Goal: Task Accomplishment & Management: Complete application form

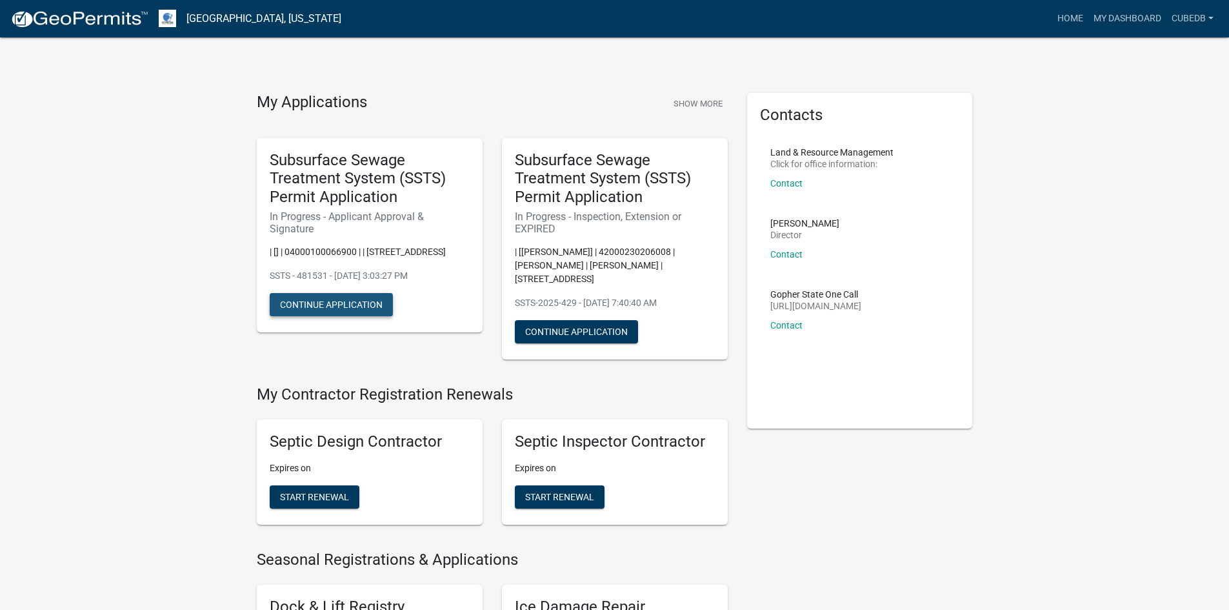
click at [327, 304] on button "Continue Application" at bounding box center [331, 304] width 123 height 23
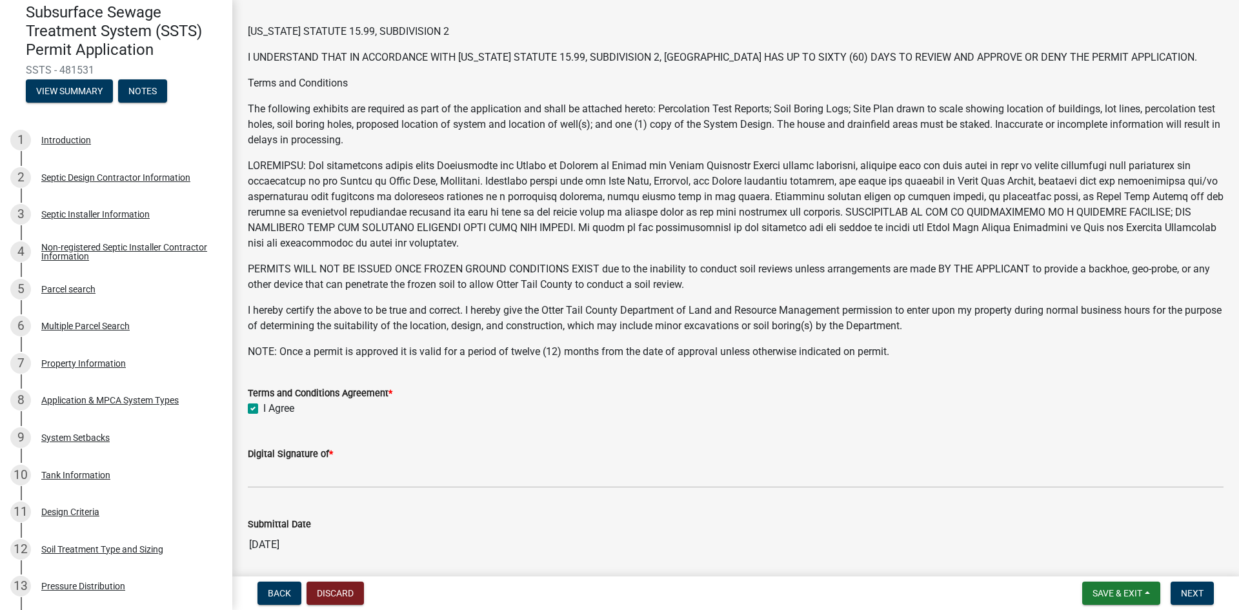
scroll to position [124, 0]
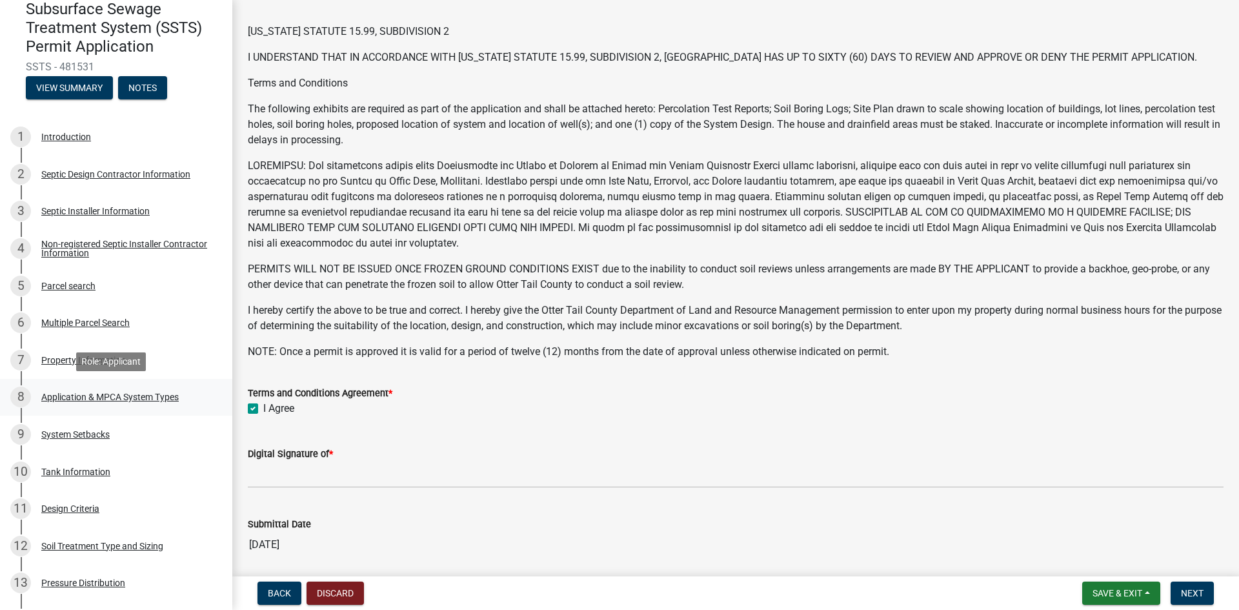
click at [121, 395] on div "Application & MPCA System Types" at bounding box center [109, 396] width 137 height 9
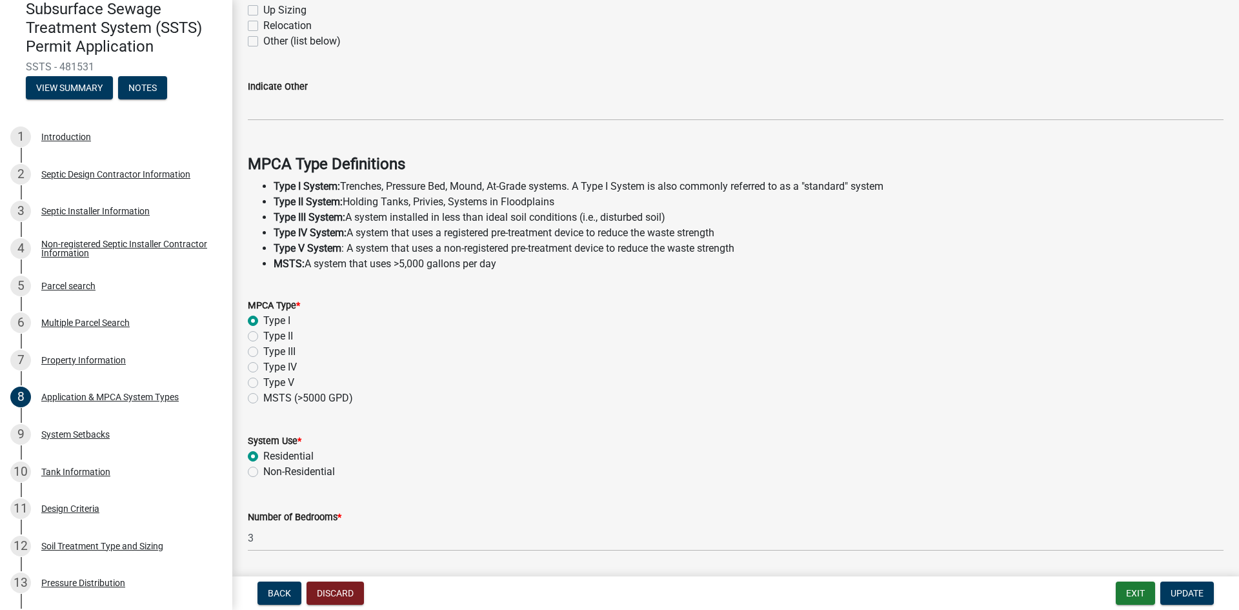
scroll to position [347, 0]
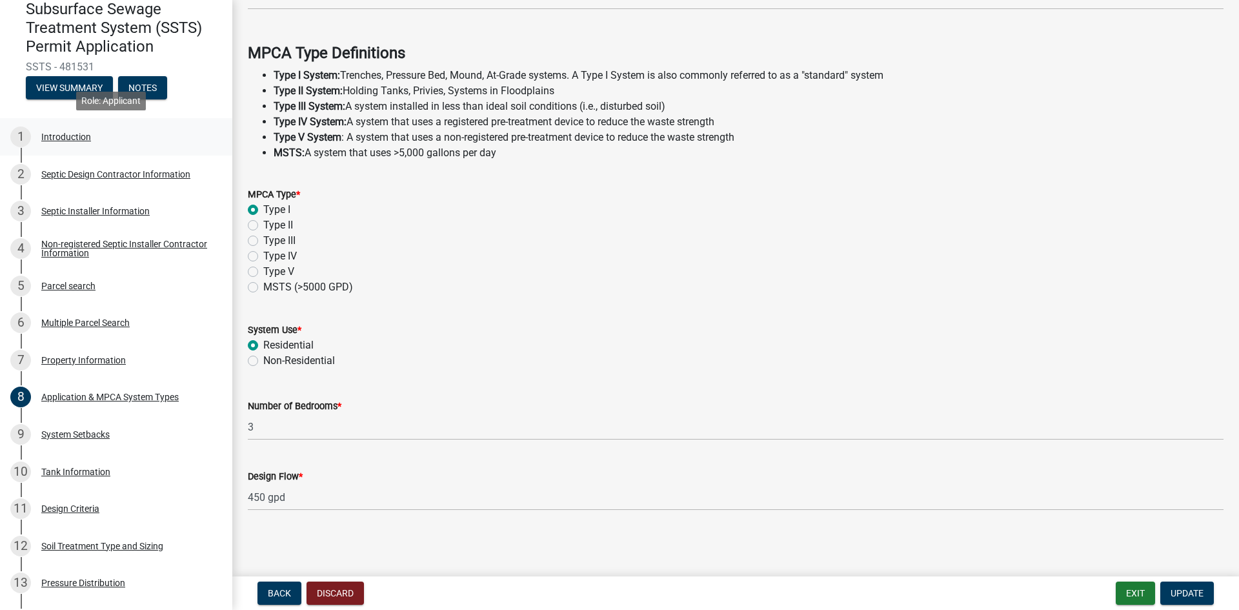
click at [60, 135] on div "Introduction" at bounding box center [66, 136] width 50 height 9
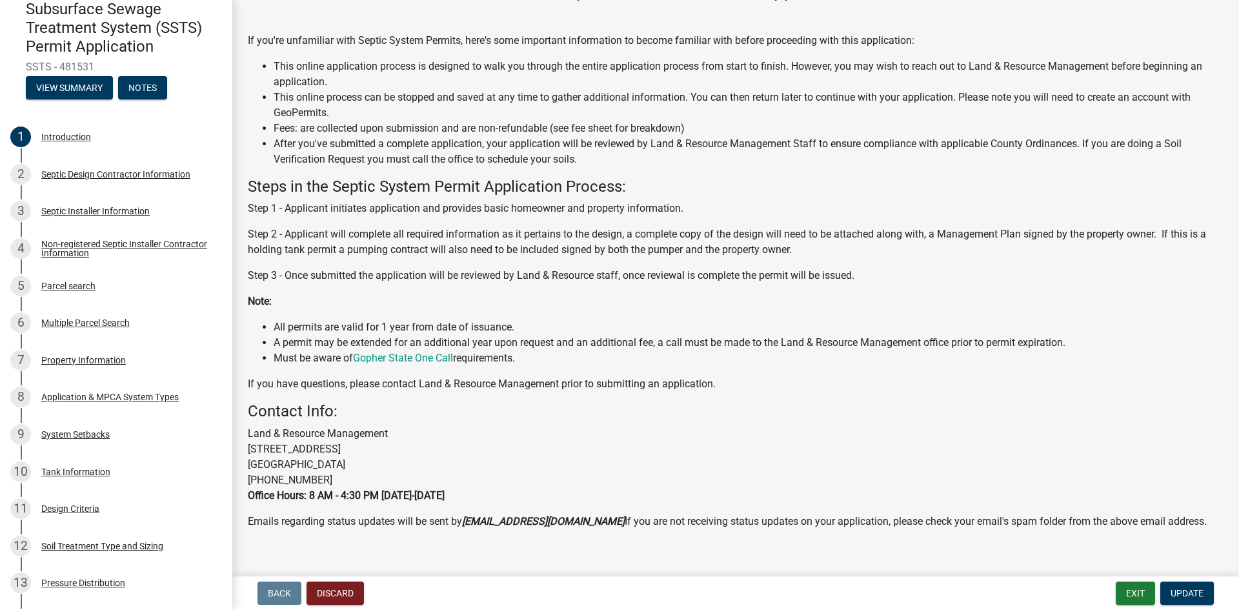
scroll to position [111, 0]
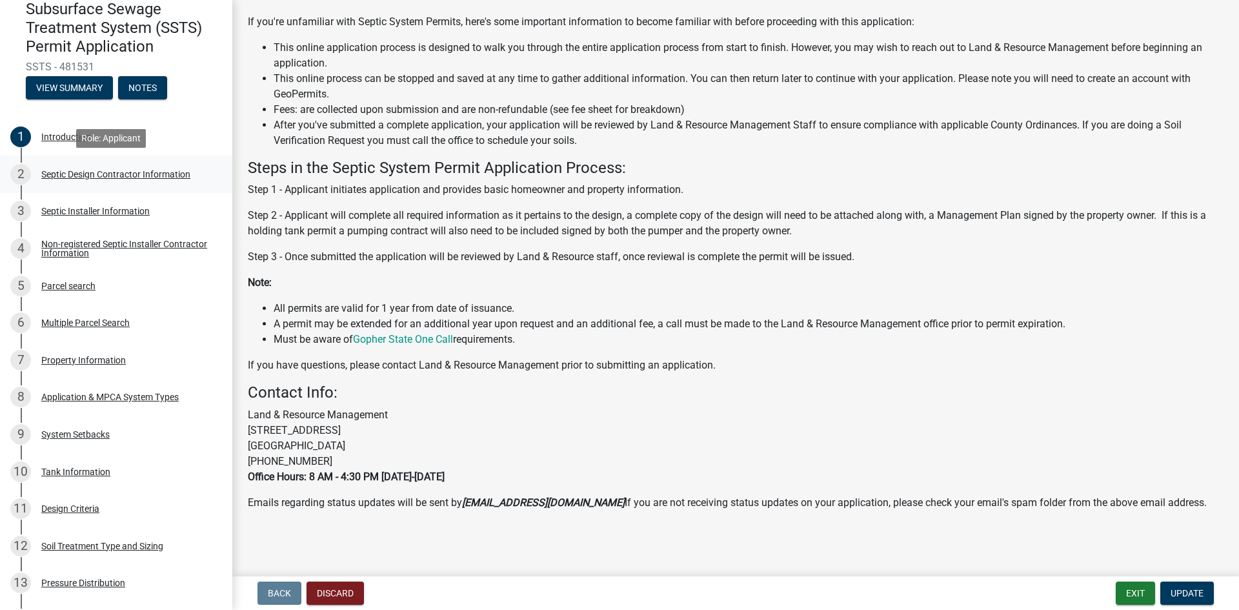
click at [70, 175] on div "Septic Design Contractor Information" at bounding box center [115, 174] width 149 height 9
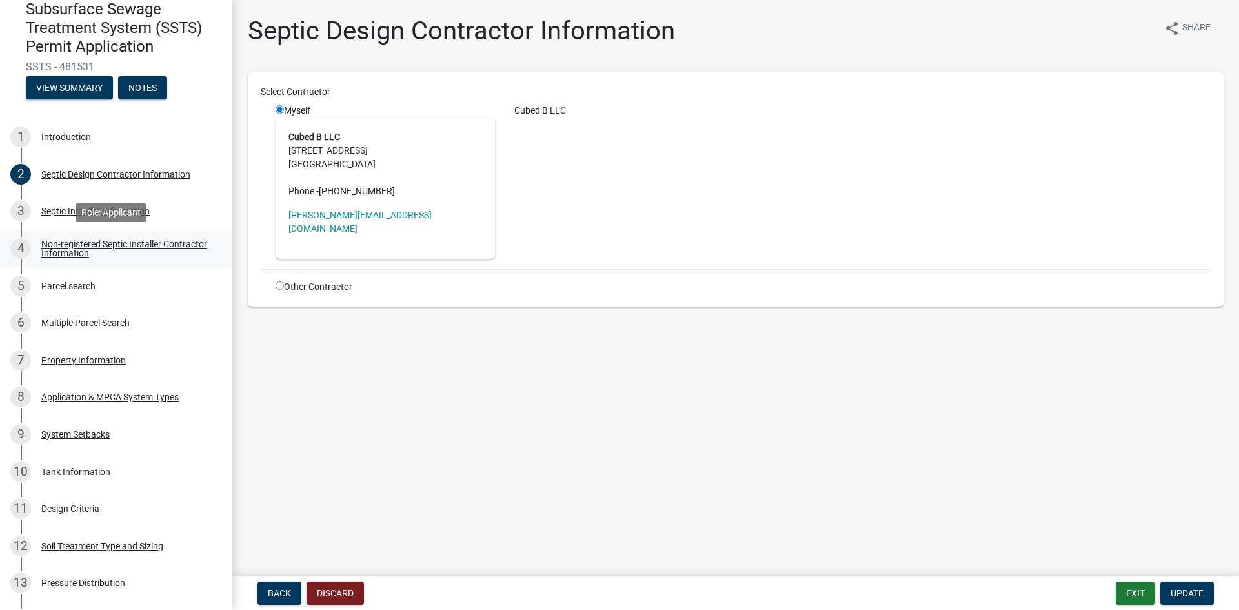
click at [53, 247] on div "Non-registered Septic Installer Contractor Information" at bounding box center [126, 248] width 170 height 18
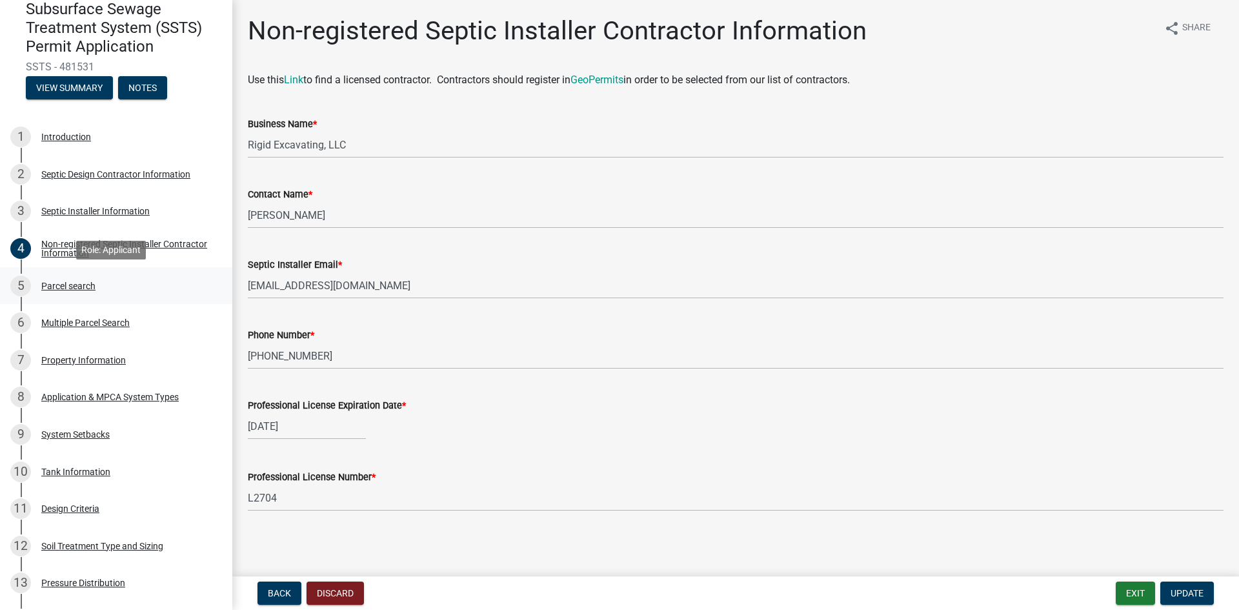
click at [53, 286] on div "Parcel search" at bounding box center [68, 285] width 54 height 9
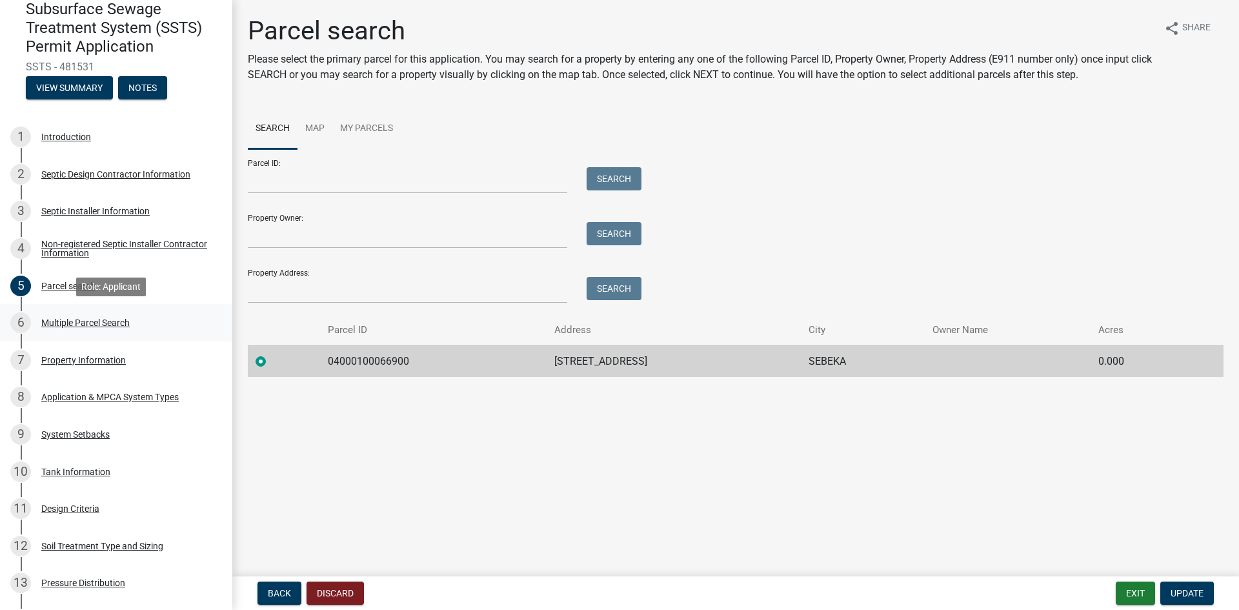
click at [59, 323] on div "Multiple Parcel Search" at bounding box center [85, 322] width 88 height 9
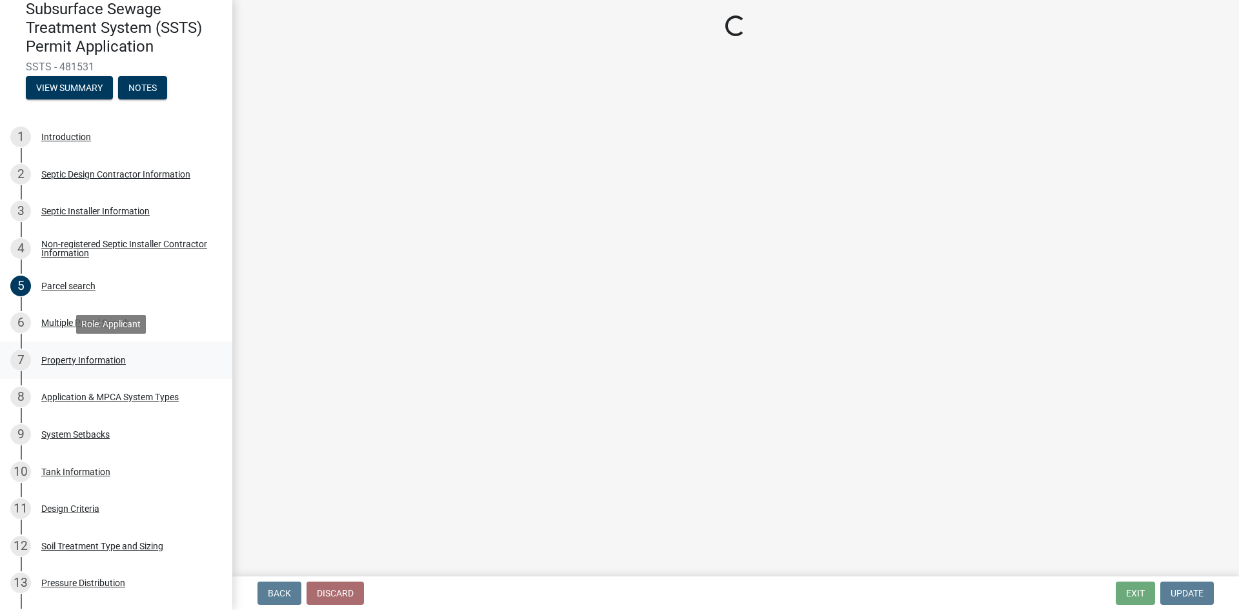
click at [59, 361] on div "Property Information" at bounding box center [83, 360] width 85 height 9
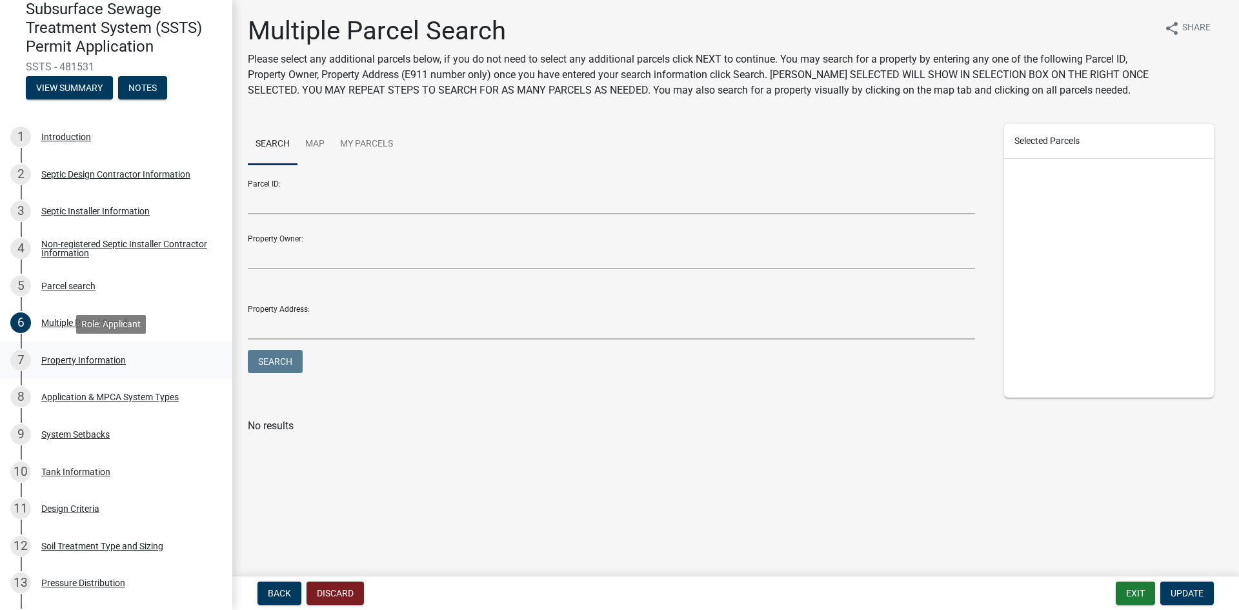
select select "5ed11e82-653f-4fcc-a472-8d95af57556c"
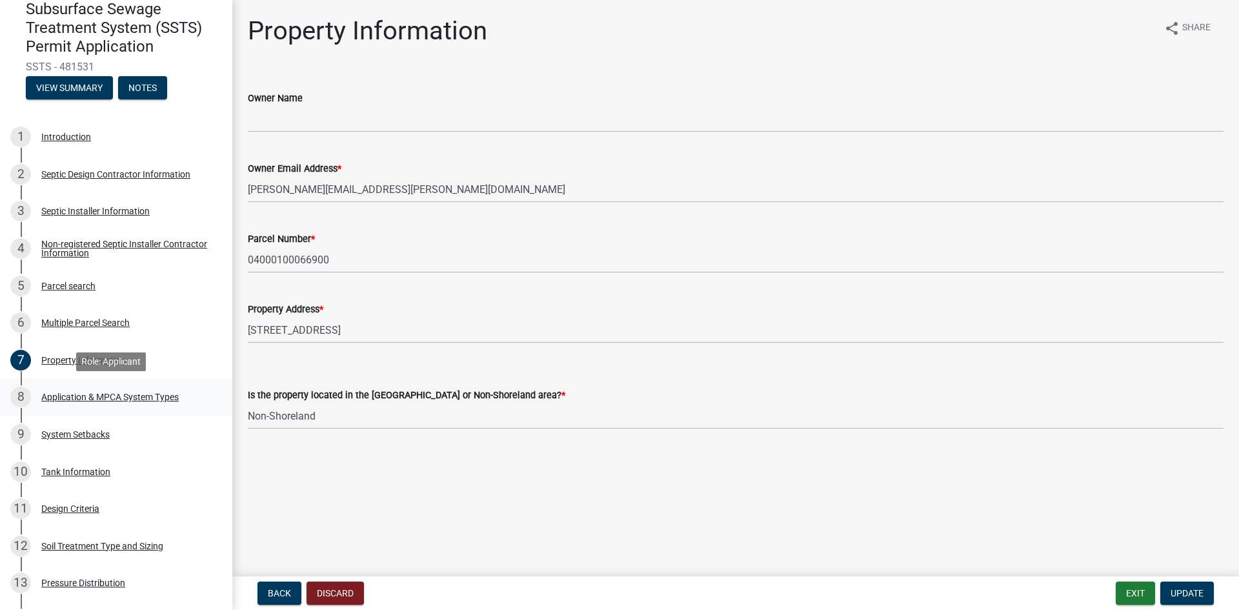
click at [73, 395] on div "Application & MPCA System Types" at bounding box center [109, 396] width 137 height 9
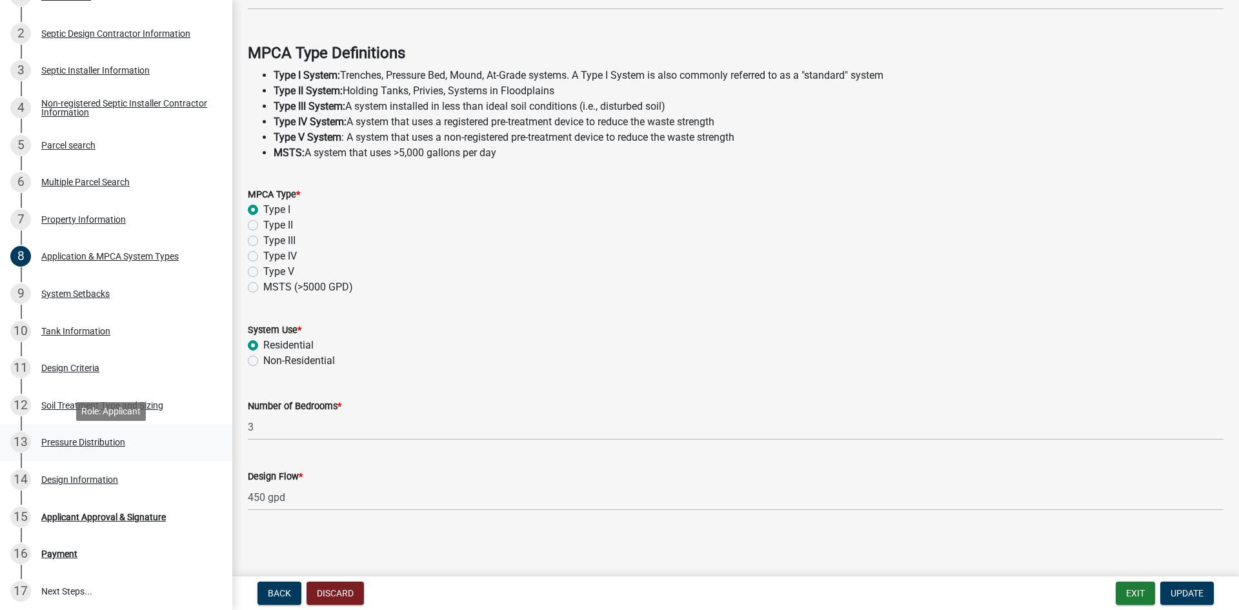
scroll to position [269, 0]
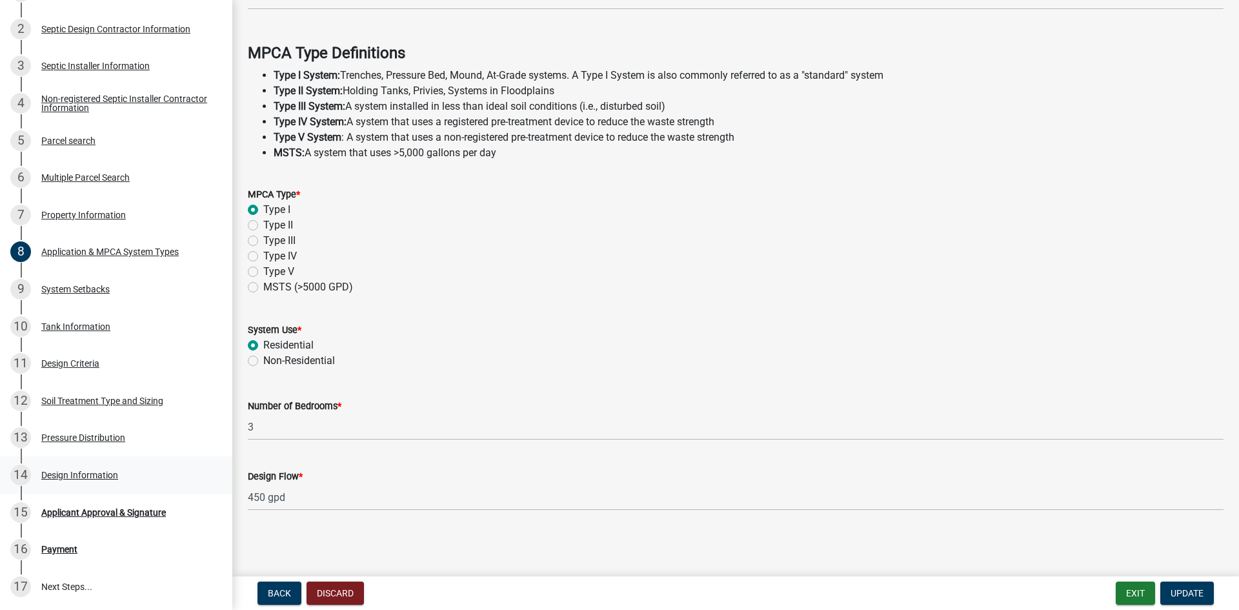
click at [90, 474] on div "Design Information" at bounding box center [79, 474] width 77 height 9
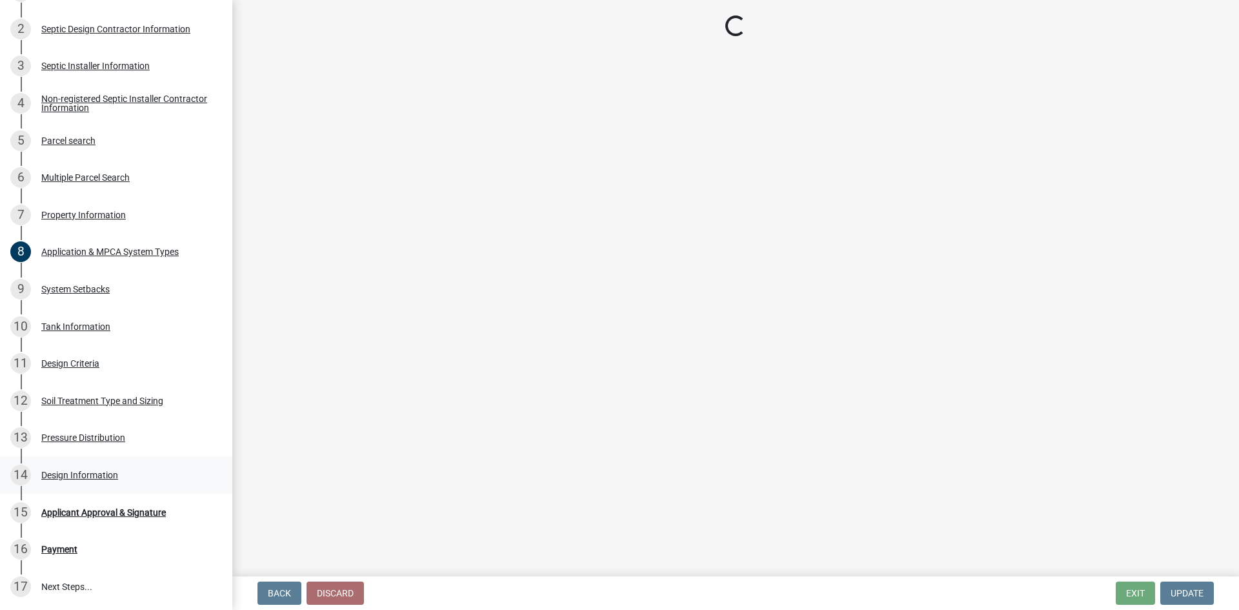
scroll to position [0, 0]
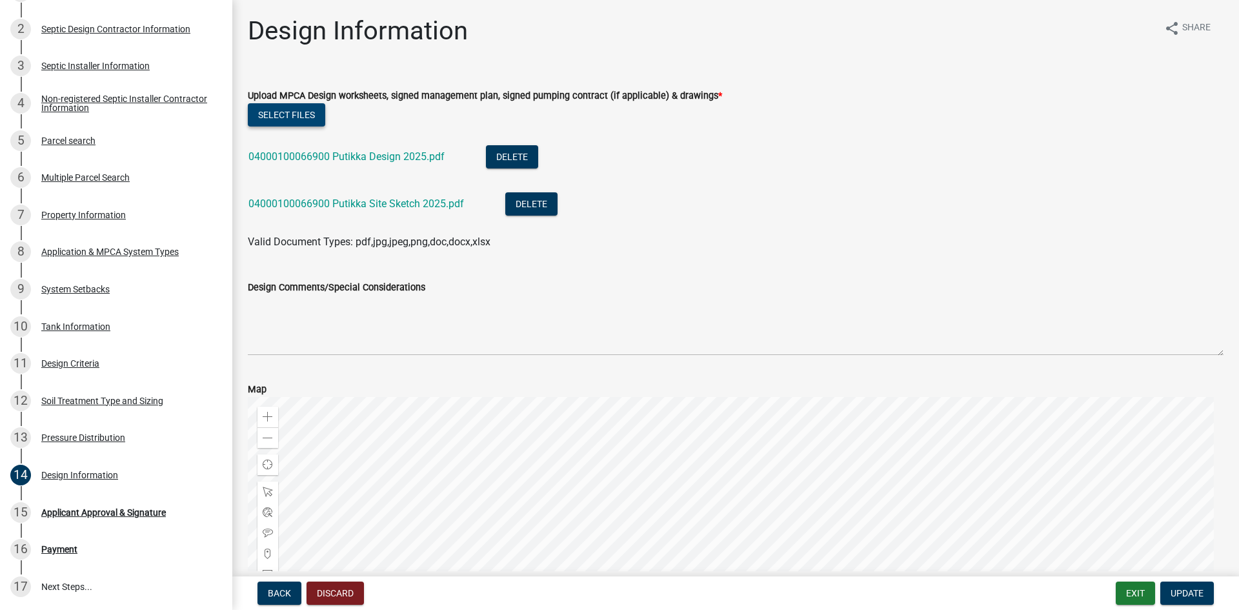
click at [260, 113] on button "Select files" at bounding box center [286, 114] width 77 height 23
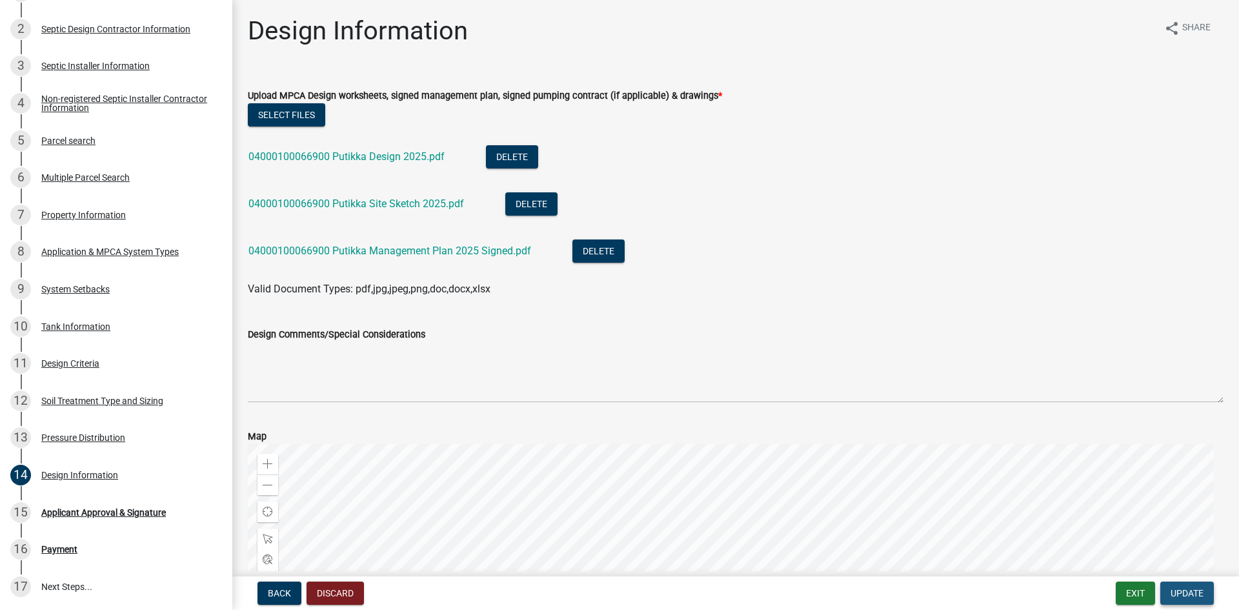
click at [1186, 596] on span "Update" at bounding box center [1187, 593] width 33 height 10
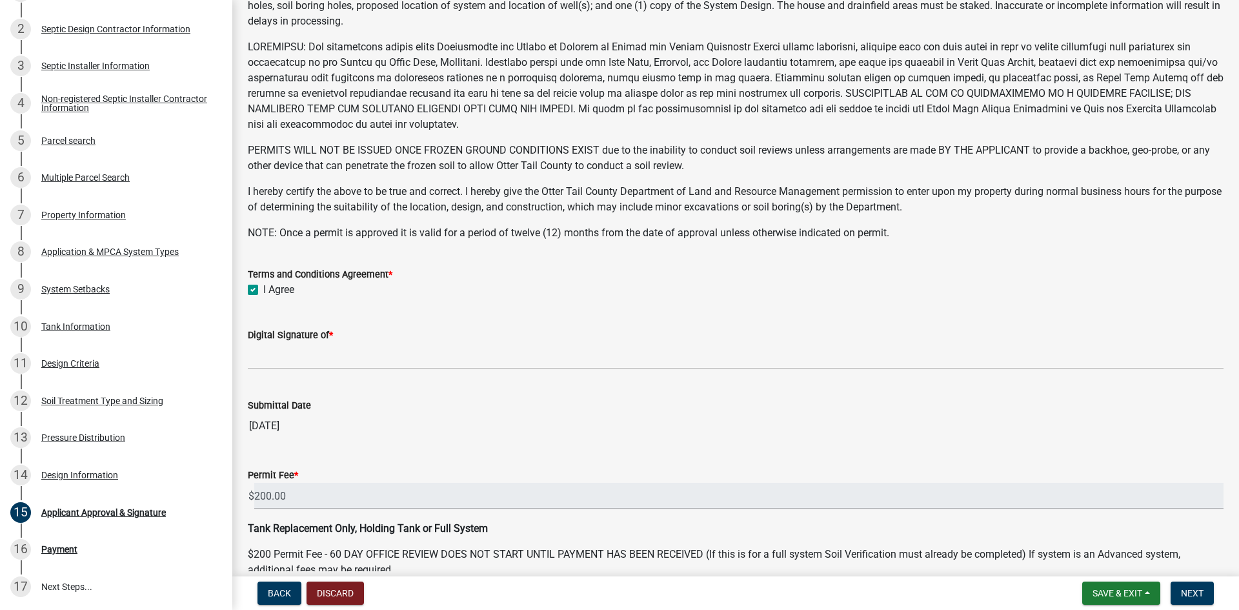
scroll to position [234, 0]
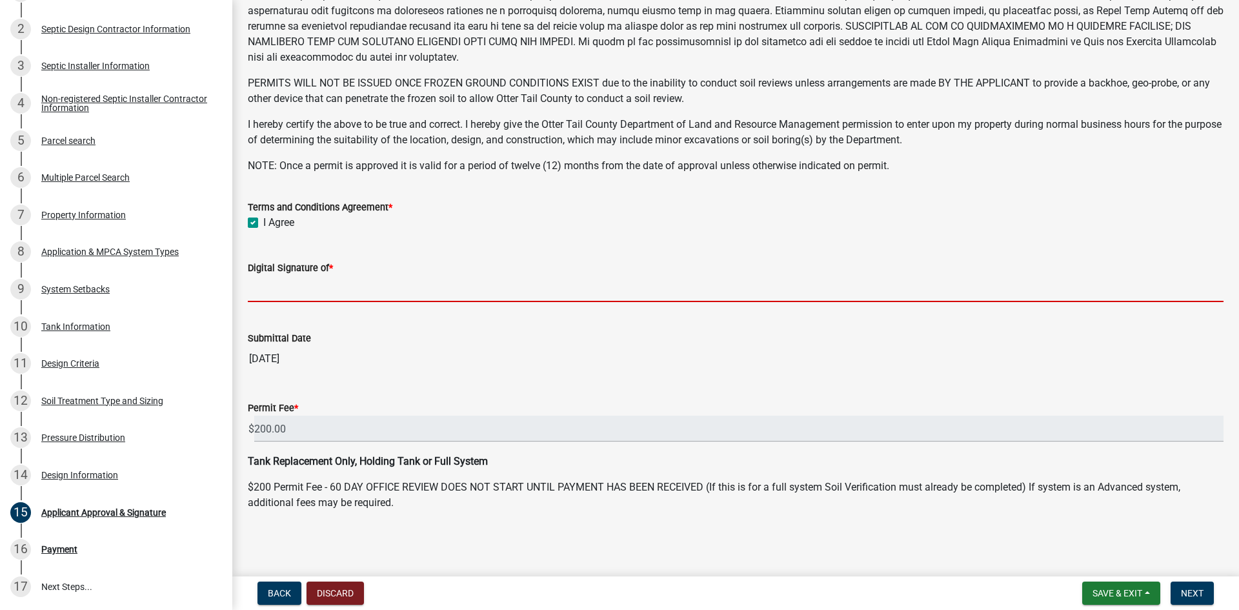
click at [322, 291] on input "Digital Signature of *" at bounding box center [736, 289] width 976 height 26
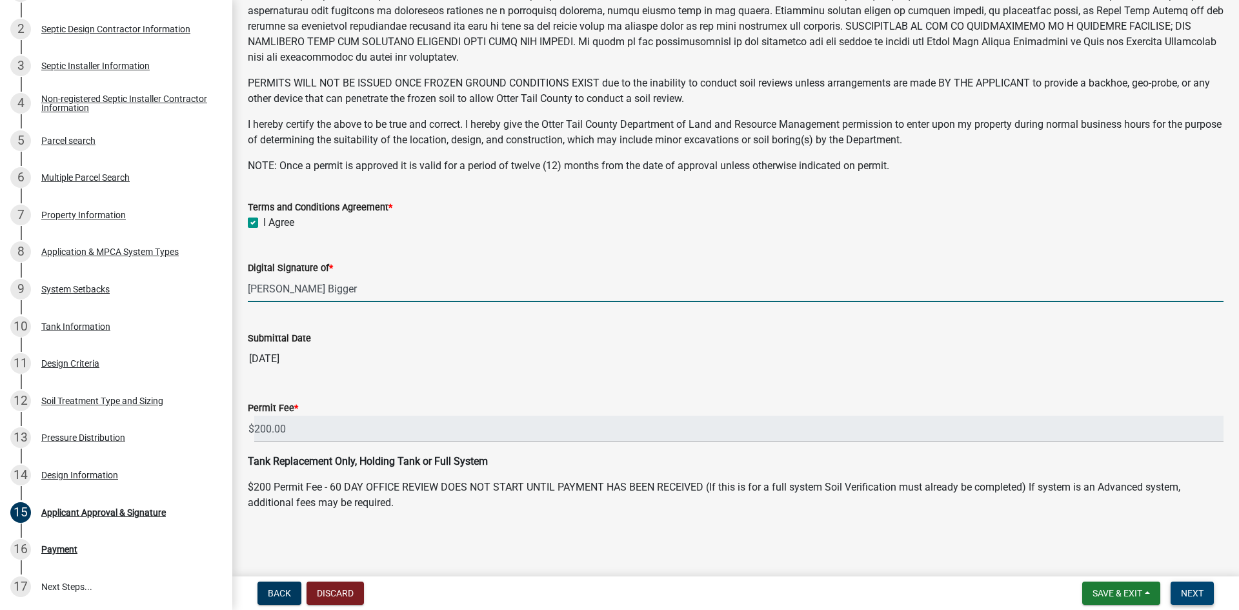
type input "[PERSON_NAME] Bigger"
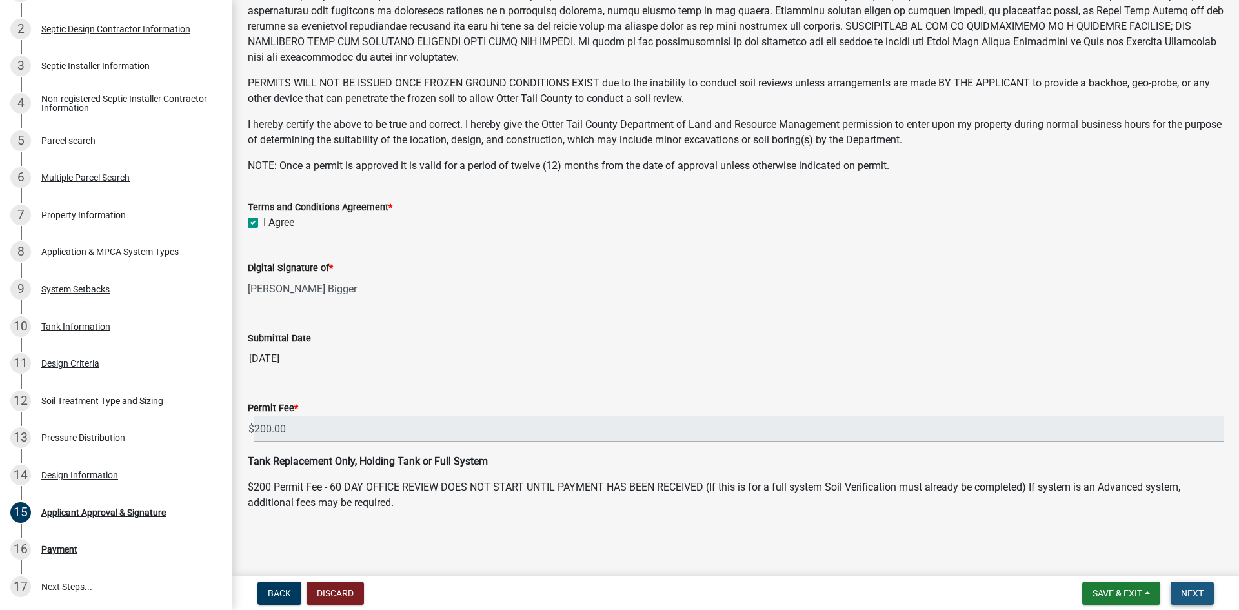
click at [1185, 594] on span "Next" at bounding box center [1192, 593] width 23 height 10
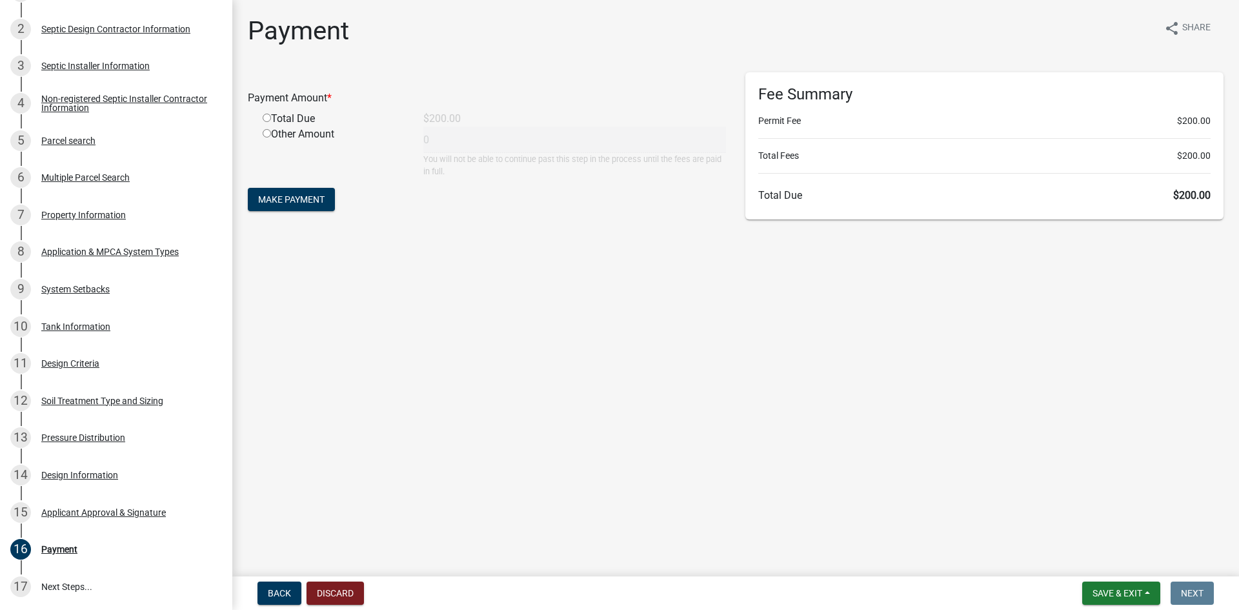
click at [265, 117] on input "radio" at bounding box center [267, 118] width 8 height 8
radio input "true"
type input "200"
click at [277, 197] on span "Make Payment" at bounding box center [291, 199] width 66 height 10
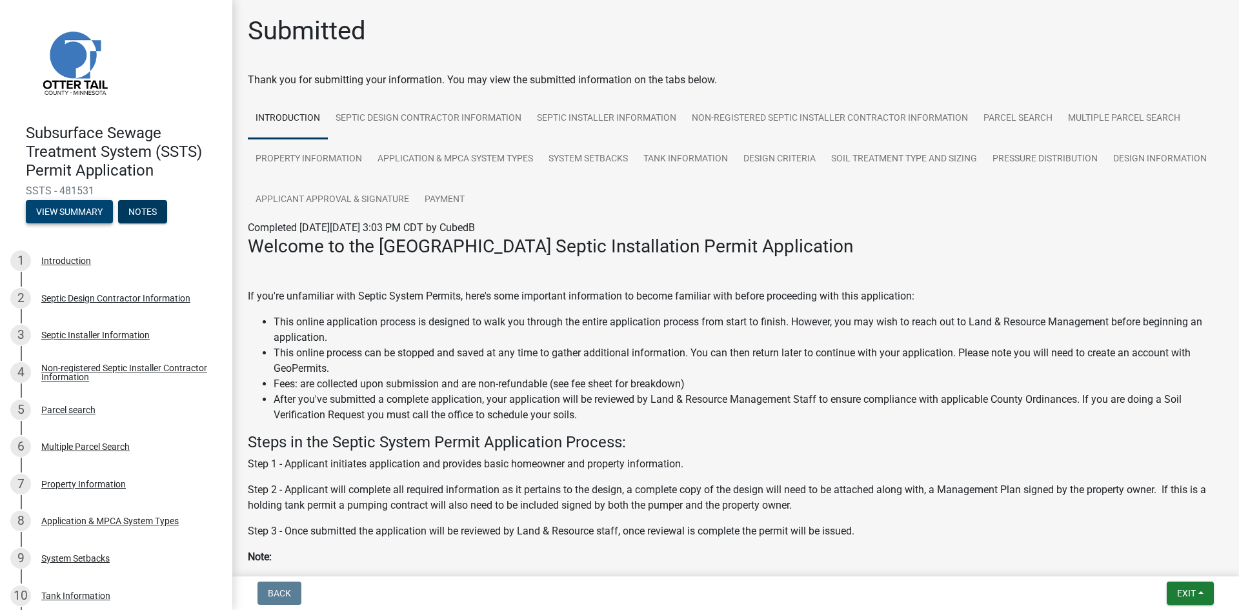
click at [66, 211] on button "View Summary" at bounding box center [69, 211] width 87 height 23
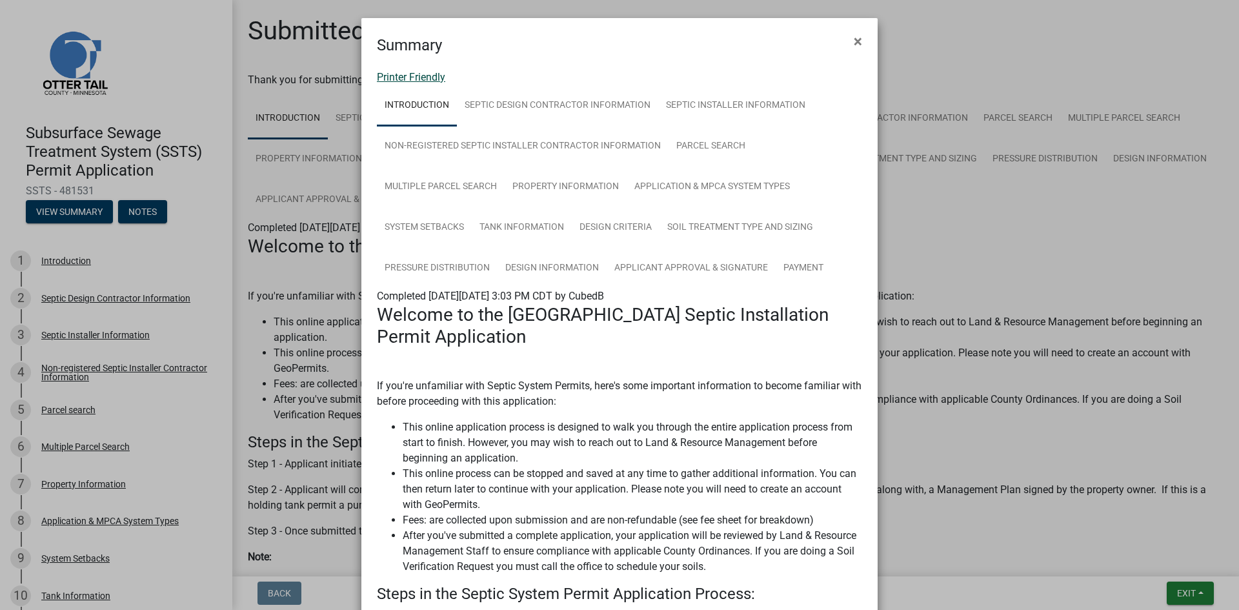
click at [423, 76] on link "Printer Friendly" at bounding box center [411, 77] width 68 height 12
click at [854, 41] on span "×" at bounding box center [858, 41] width 8 height 18
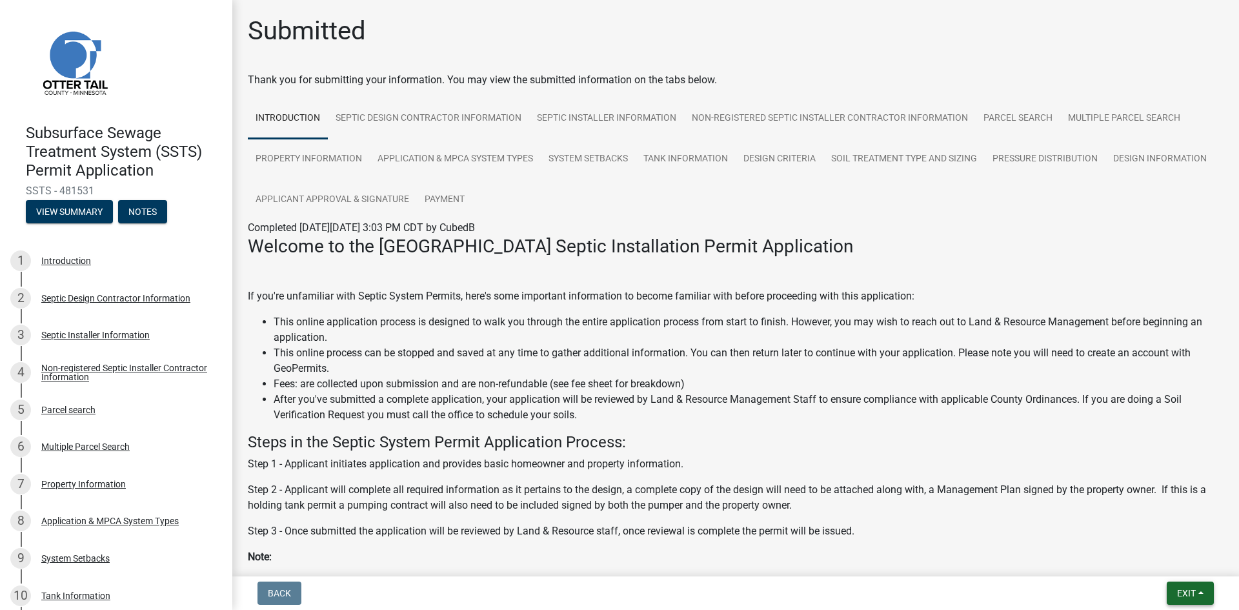
click at [1180, 590] on span "Exit" at bounding box center [1186, 593] width 19 height 10
click at [1159, 565] on button "Save & Exit" at bounding box center [1162, 559] width 103 height 31
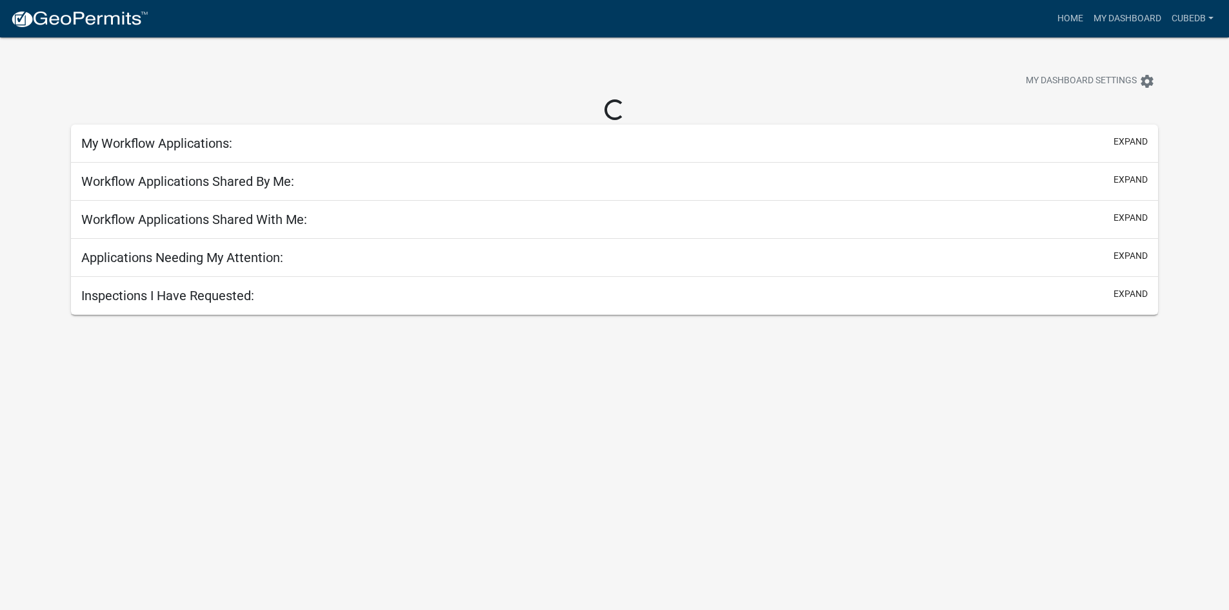
select select "3: 100"
